Goal: Find specific page/section: Find specific page/section

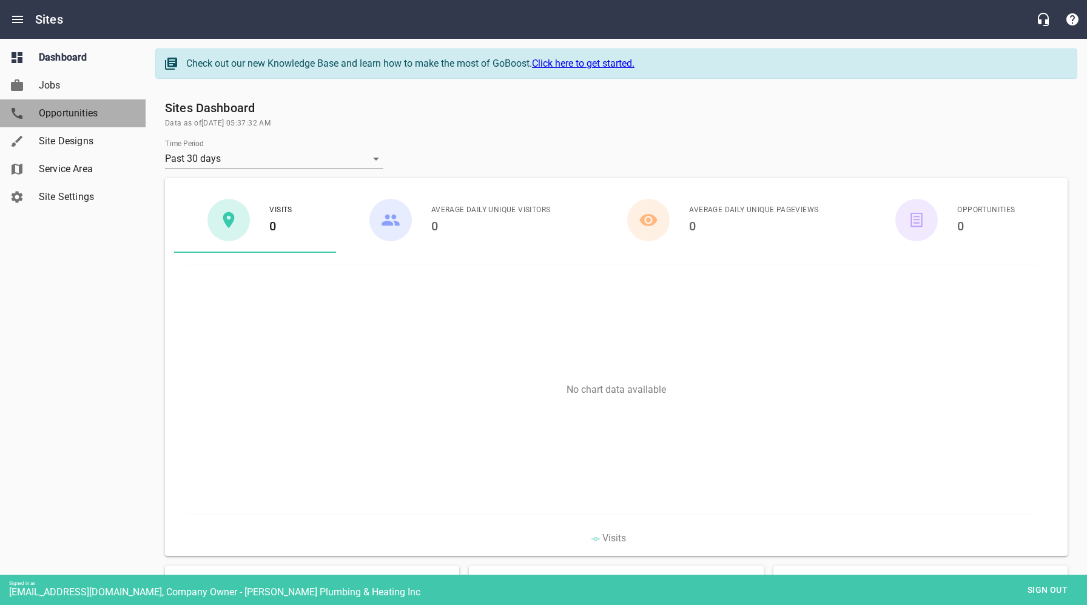
click at [73, 115] on span "Opportunities" at bounding box center [85, 113] width 92 height 15
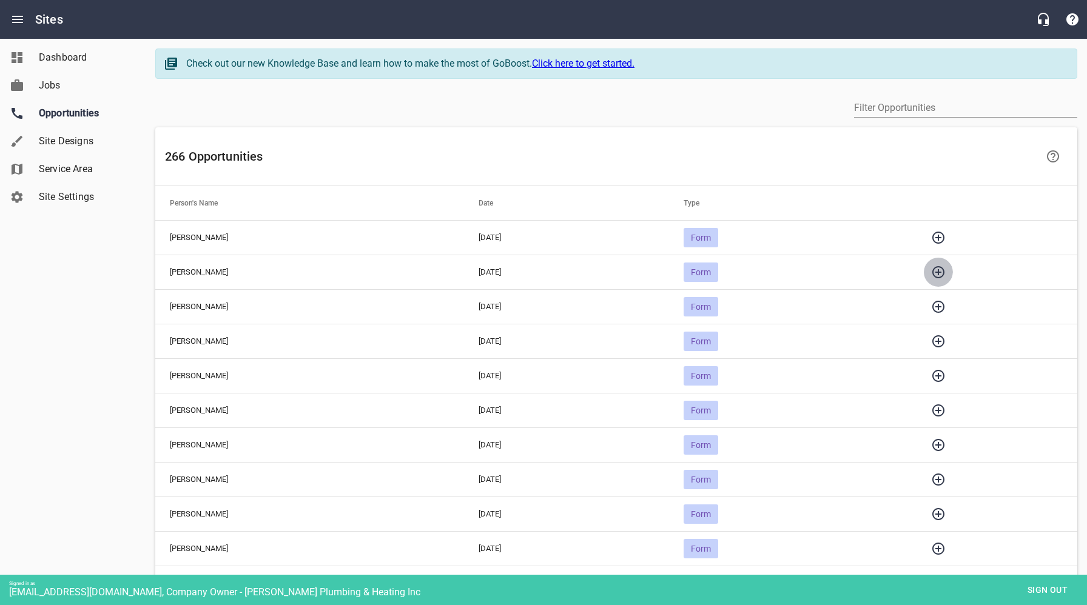
click at [945, 274] on icon "button" at bounding box center [938, 272] width 15 height 15
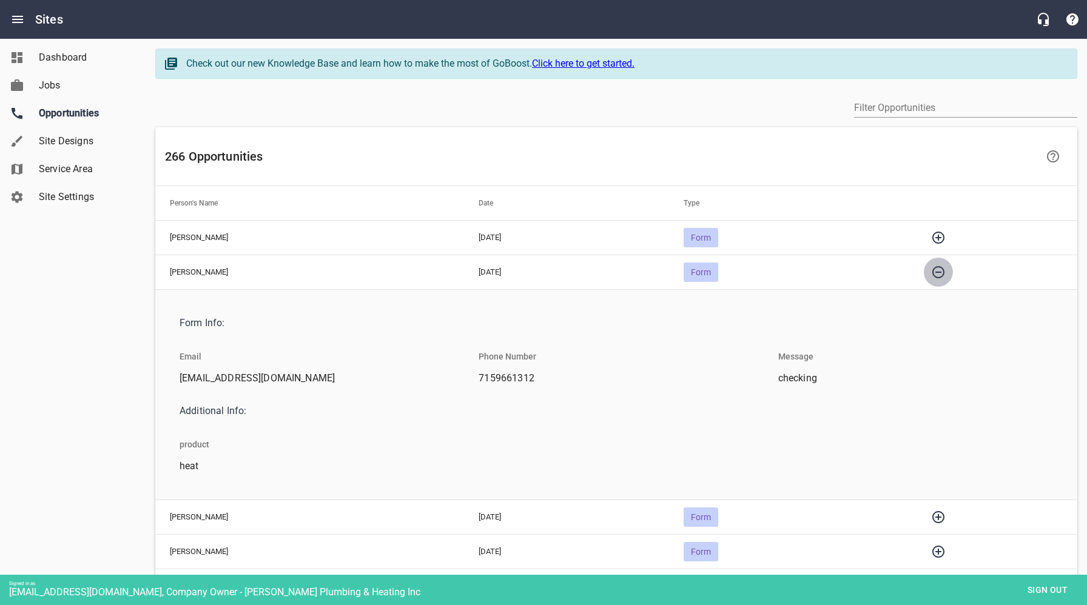
click at [945, 274] on icon "button" at bounding box center [938, 272] width 15 height 15
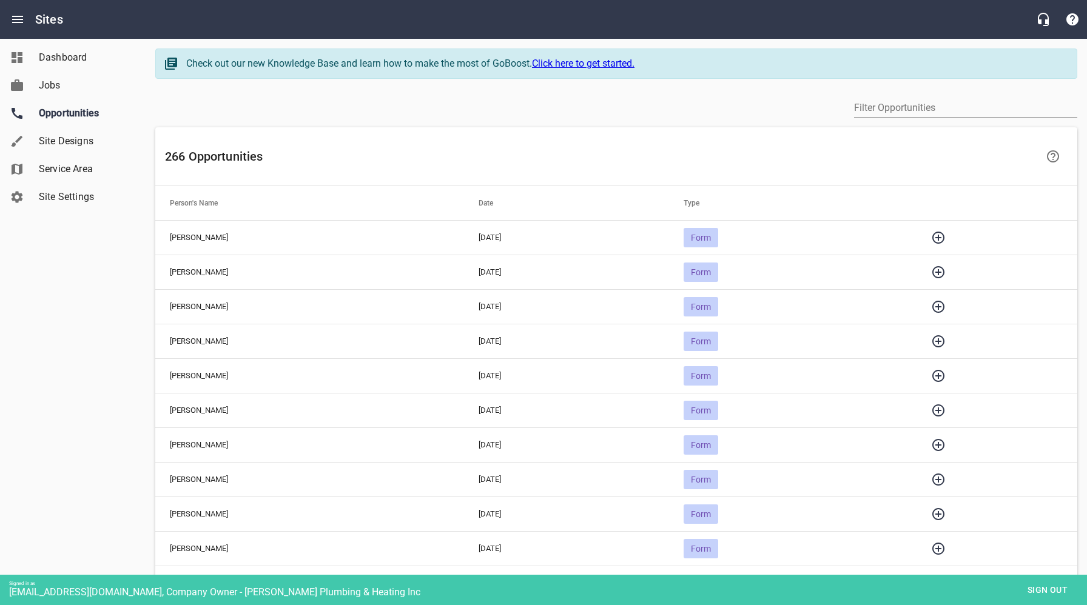
click at [1033, 589] on span "Sign out" at bounding box center [1047, 590] width 51 height 15
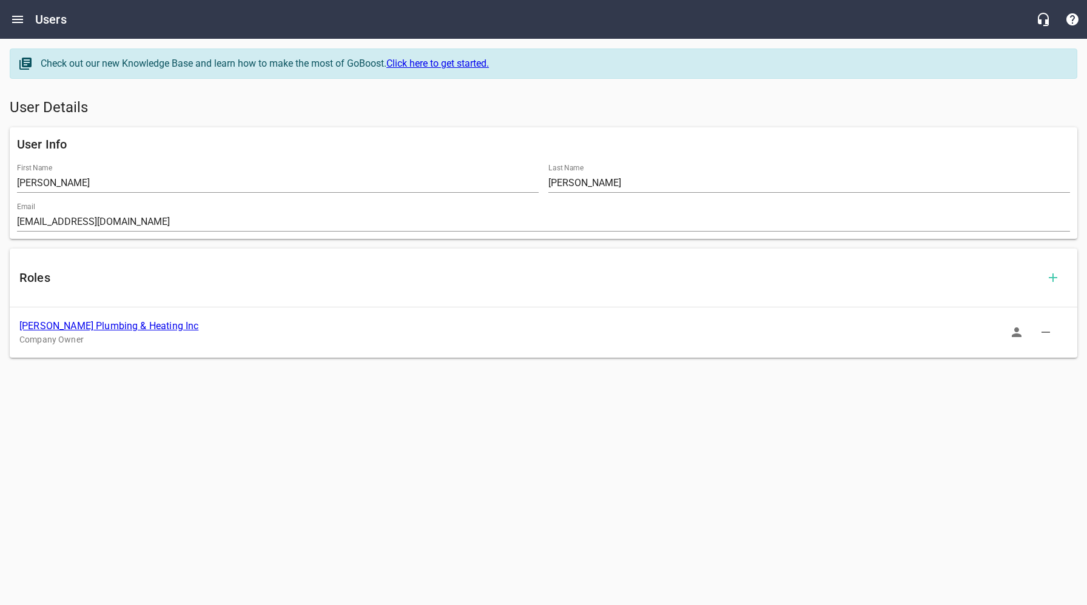
click at [91, 325] on link "[PERSON_NAME] Plumbing & Heating Inc" at bounding box center [108, 326] width 179 height 12
